Goal: Answer question/provide support

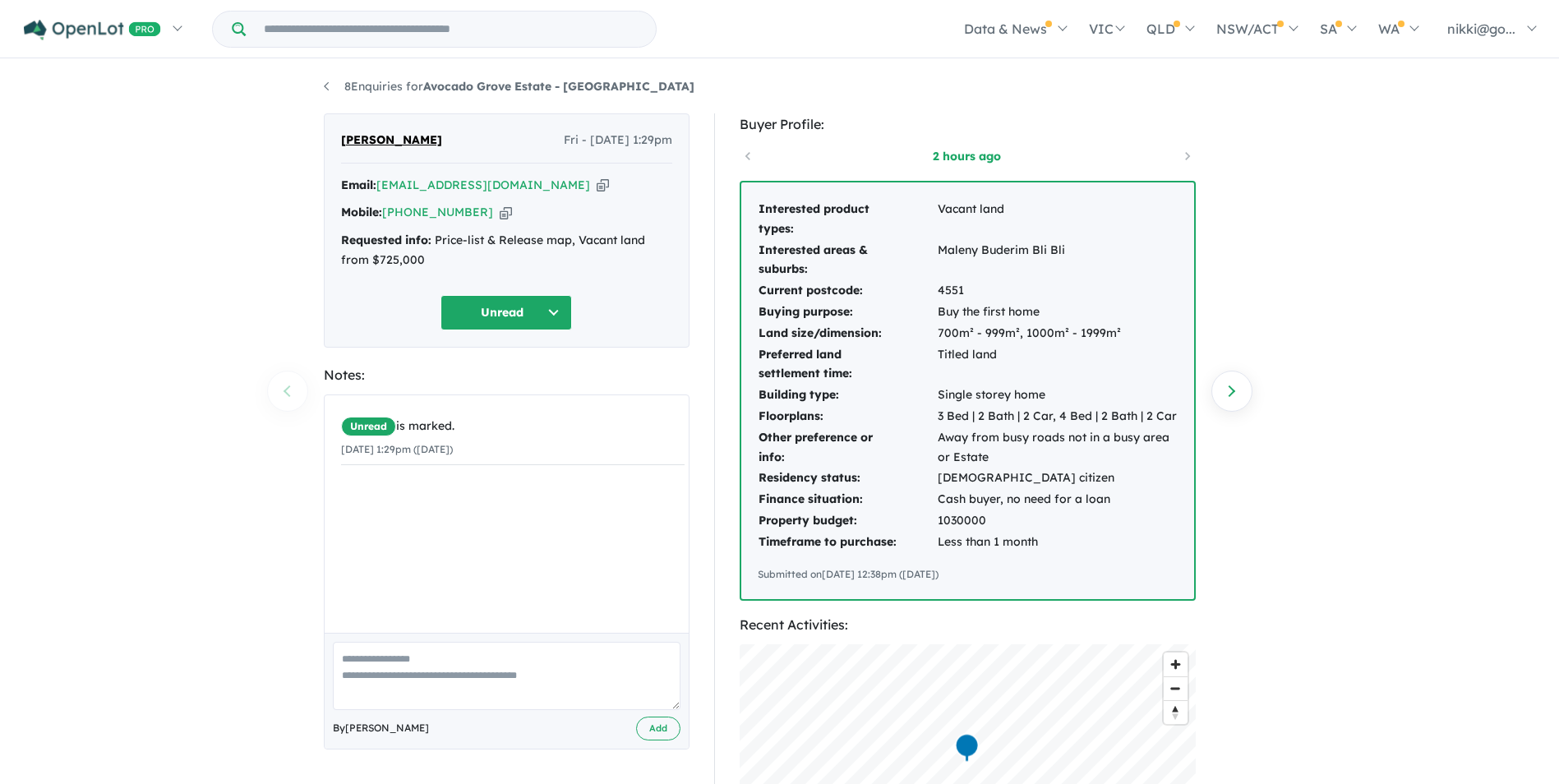
click at [597, 184] on icon "button" at bounding box center [603, 185] width 12 height 17
click at [550, 312] on button "Unread" at bounding box center [507, 313] width 132 height 35
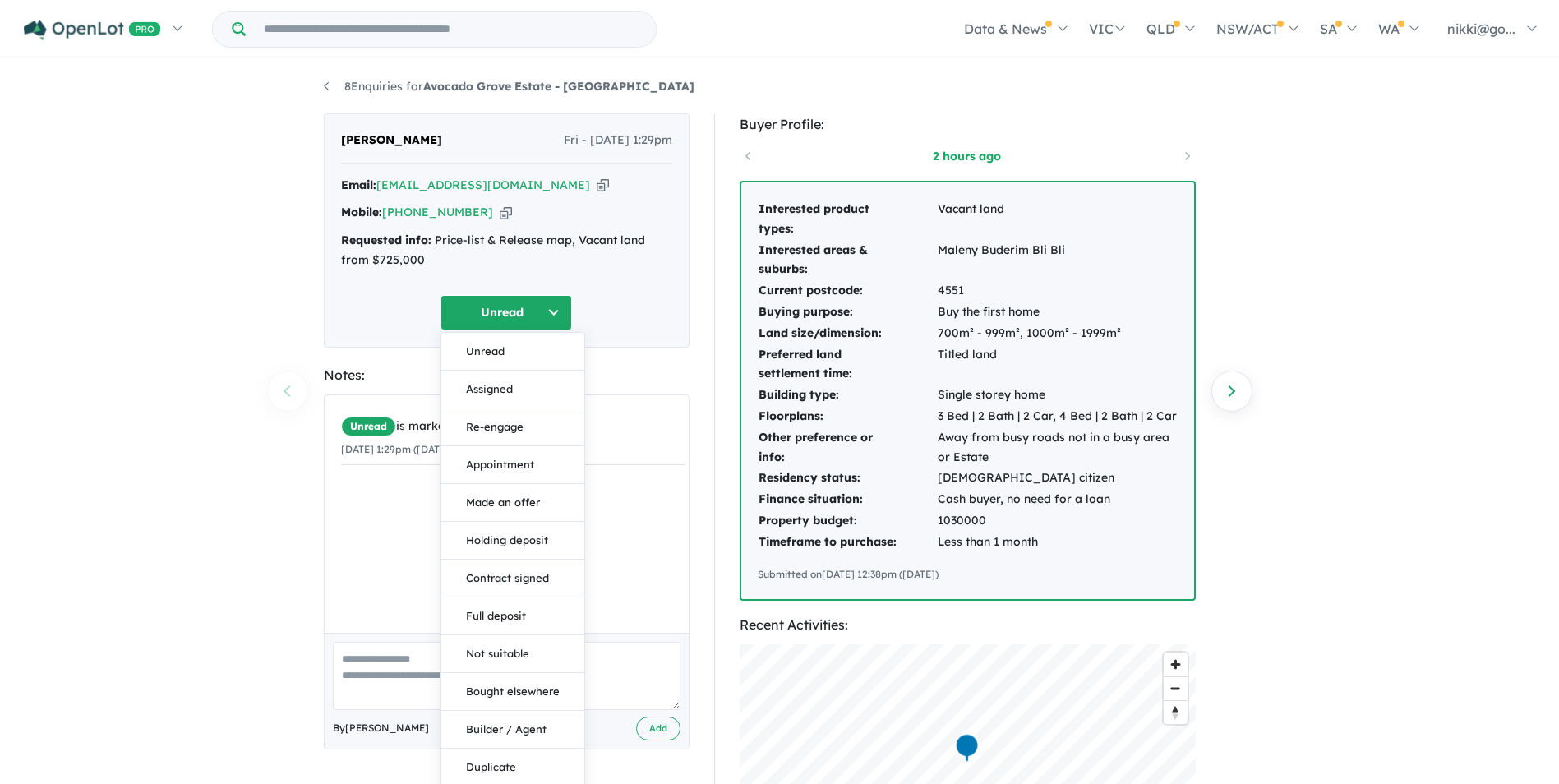
click at [593, 284] on div "[PERSON_NAME] Fri - [DATE] 1:29pm Email: [EMAIL_ADDRESS][DOMAIN_NAME] Copied! M…" at bounding box center [507, 230] width 365 height 234
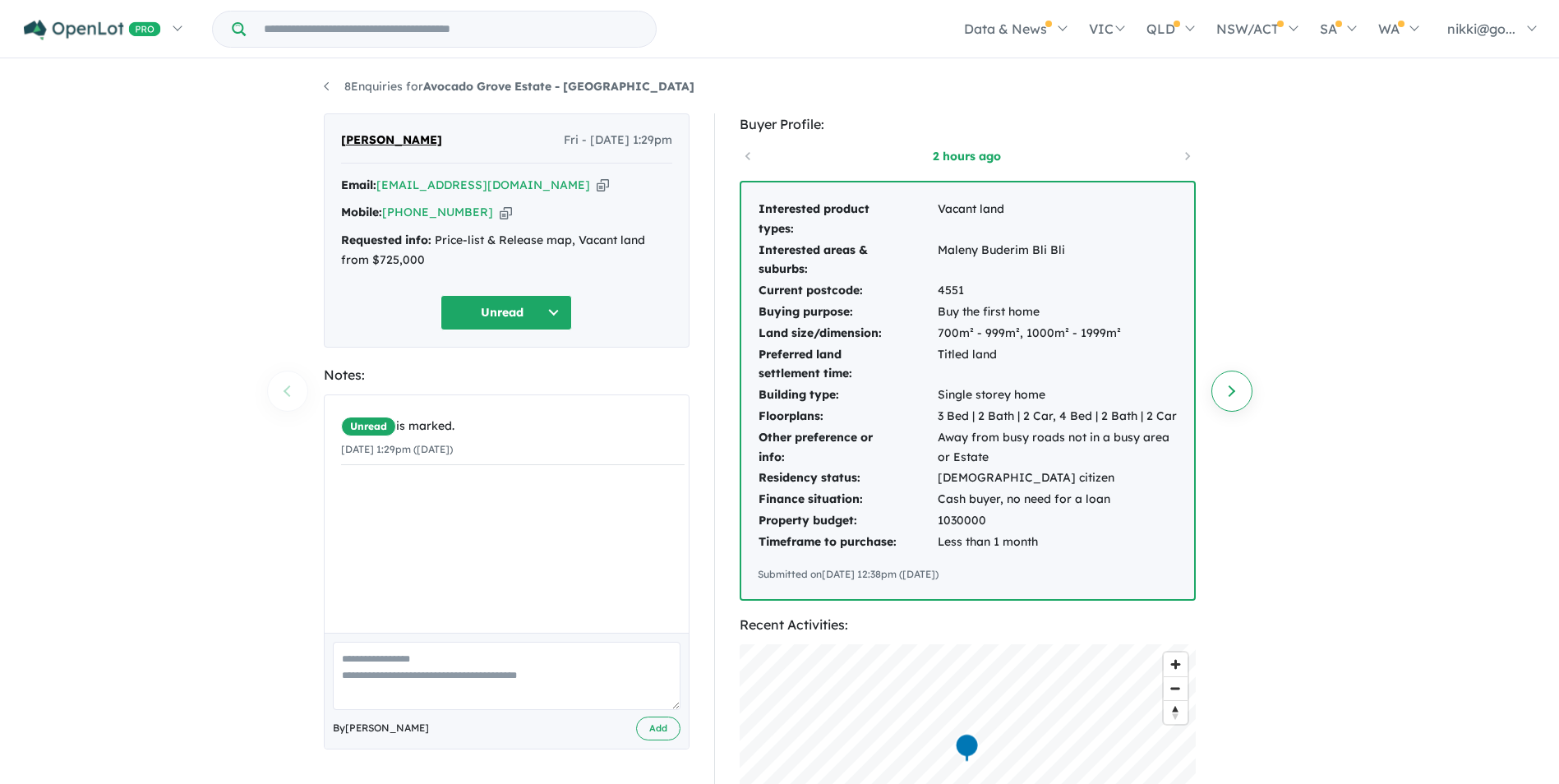
click at [1232, 389] on link "Next enquiry" at bounding box center [1232, 391] width 41 height 41
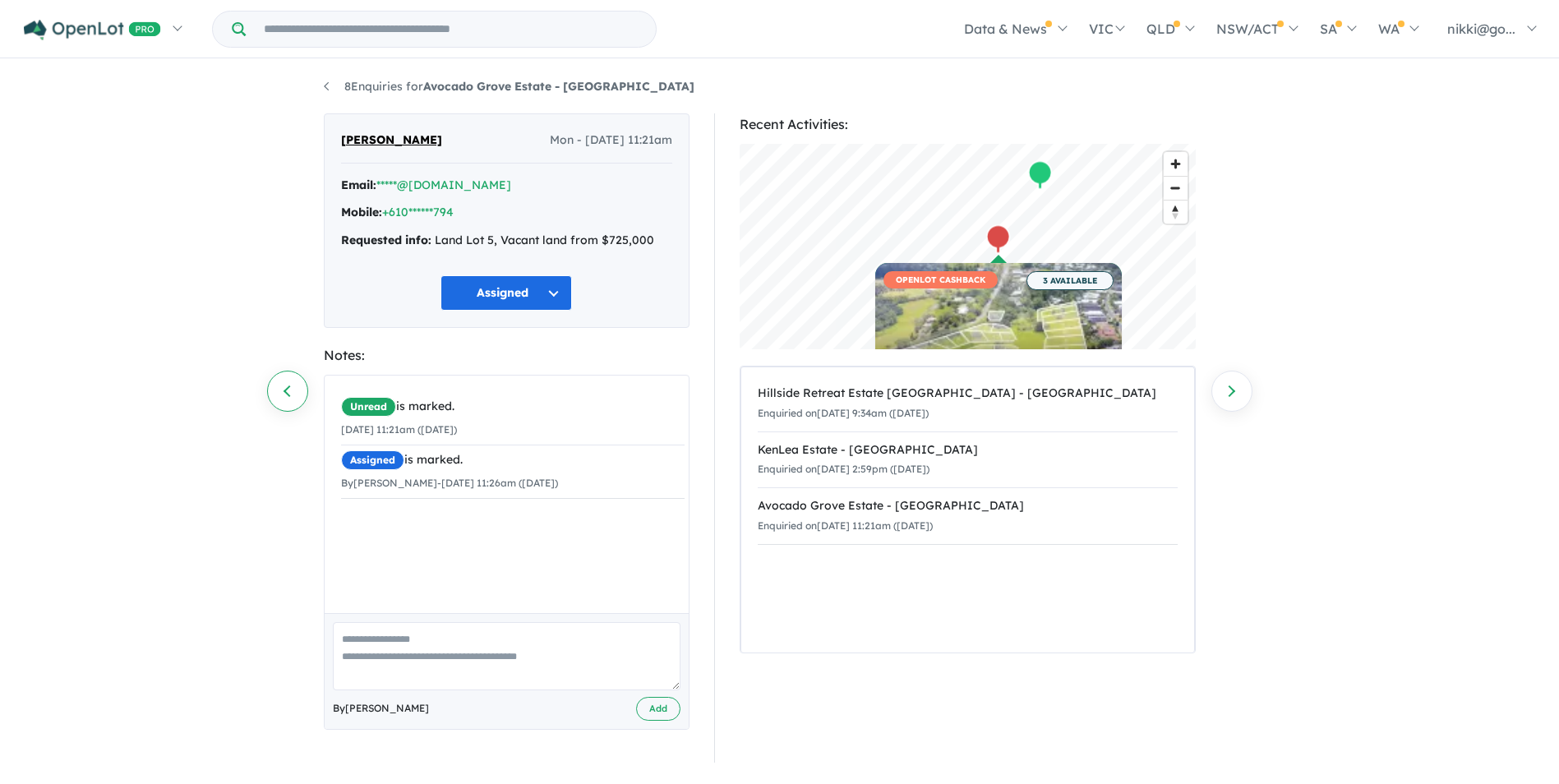
click at [270, 393] on link "Previous enquiry" at bounding box center [287, 391] width 41 height 41
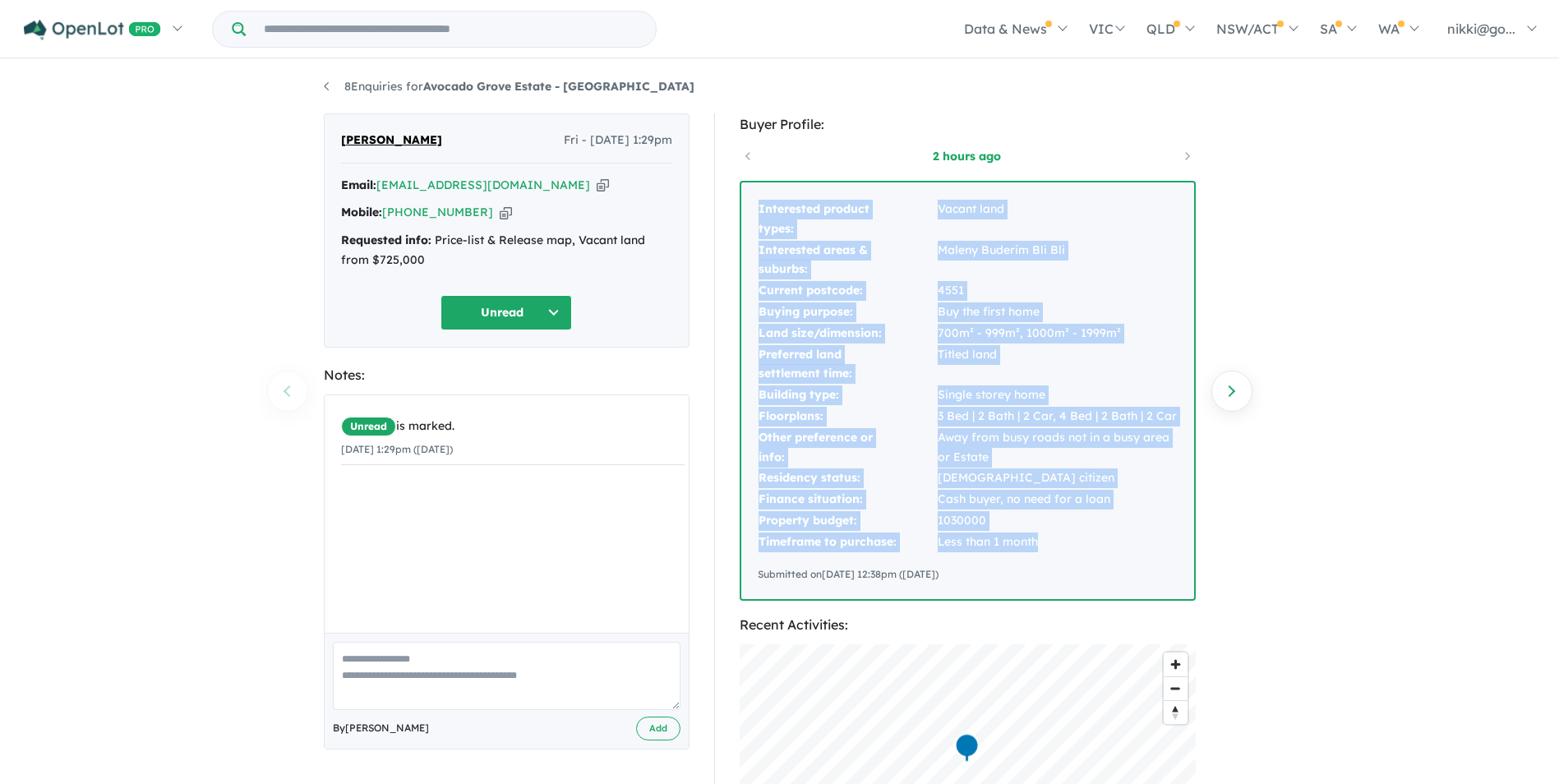
drag, startPoint x: 759, startPoint y: 207, endPoint x: 1104, endPoint y: 539, distance: 478.8
click at [1104, 539] on tbody "Interested product types: Vacant land Interested areas & suburbs: Maleny Buderi…" at bounding box center [967, 376] width 420 height 354
drag, startPoint x: 1104, startPoint y: 539, endPoint x: 965, endPoint y: 452, distance: 164.0
copy tbody "Interested product types: Vacant land Interested areas & suburbs: Maleny Buderi…"
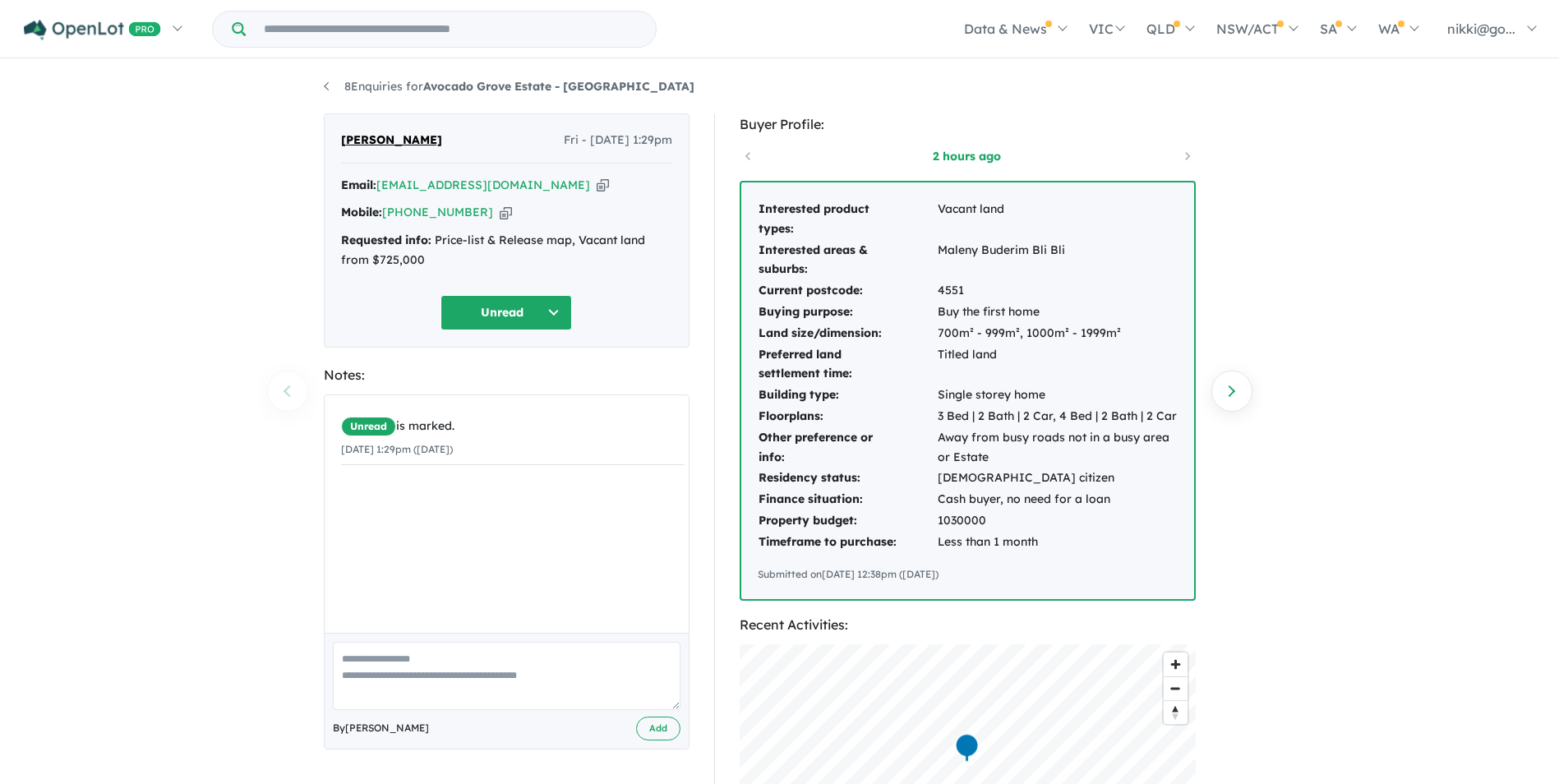
click at [1350, 608] on div "8 Enquiries for Avocado Grove Estate - Maleny Previous enquiry Next enquiry [PE…" at bounding box center [780, 424] width 1559 height 726
